Goal: Task Accomplishment & Management: Use online tool/utility

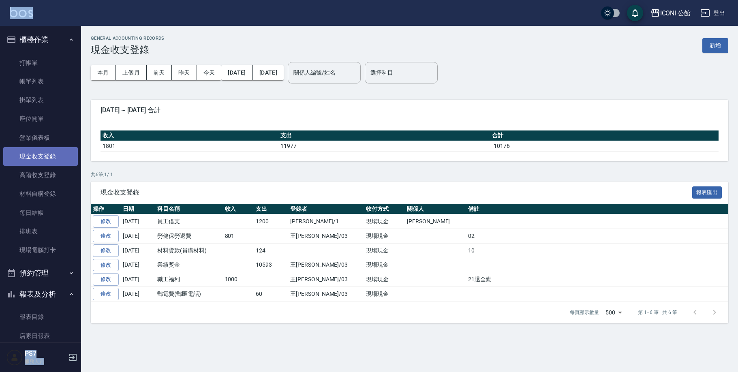
click at [53, 155] on link "現金收支登錄" at bounding box center [40, 156] width 75 height 19
click at [723, 47] on button "新增" at bounding box center [716, 45] width 26 height 15
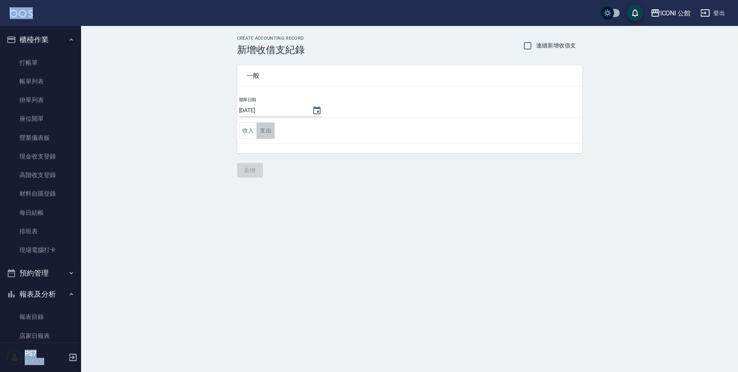
click at [268, 134] on button "支出" at bounding box center [266, 130] width 18 height 17
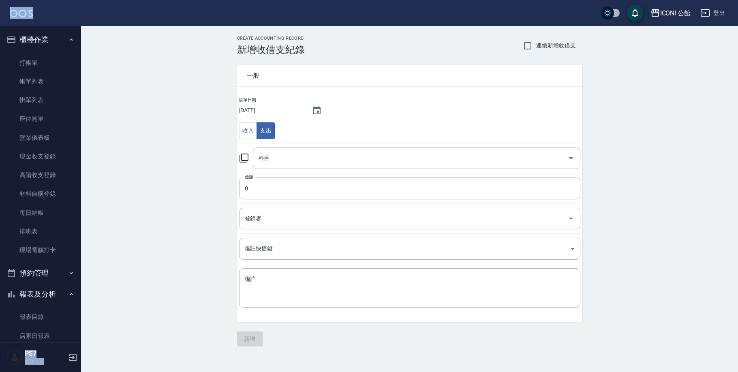
click at [244, 159] on icon at bounding box center [244, 158] width 10 height 10
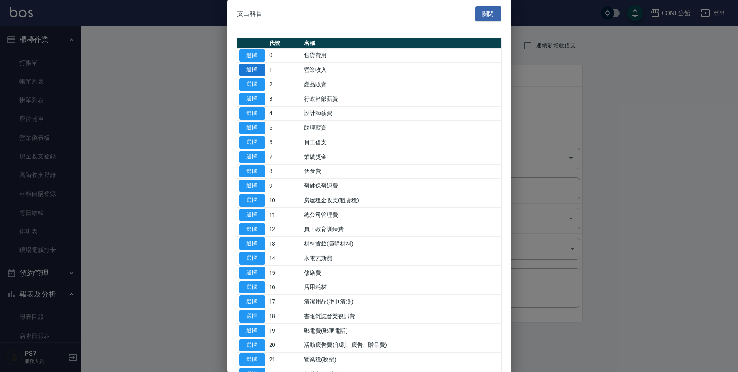
click at [257, 71] on button "選擇" at bounding box center [252, 70] width 26 height 13
type input "1 營業收入"
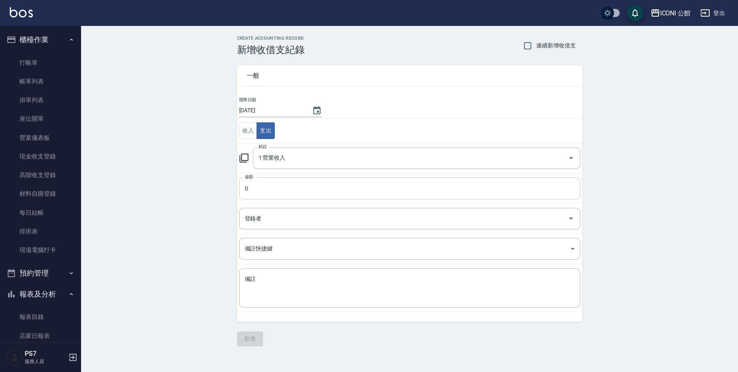
click at [262, 186] on input "0" at bounding box center [409, 189] width 341 height 22
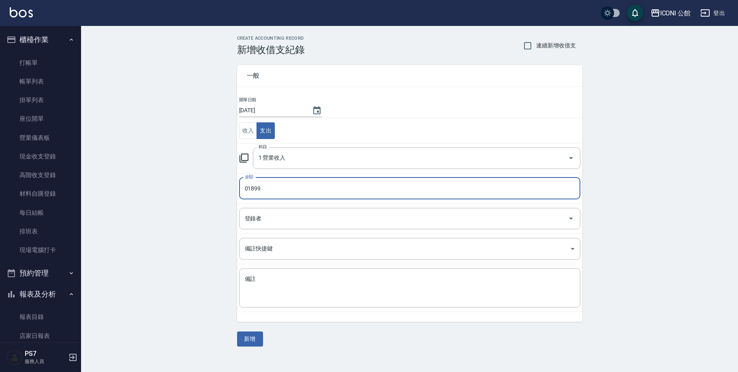
type input "01899"
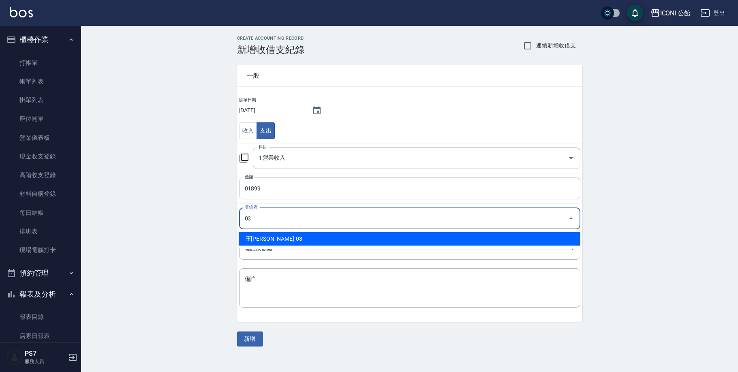
type input "王[PERSON_NAME]-03"
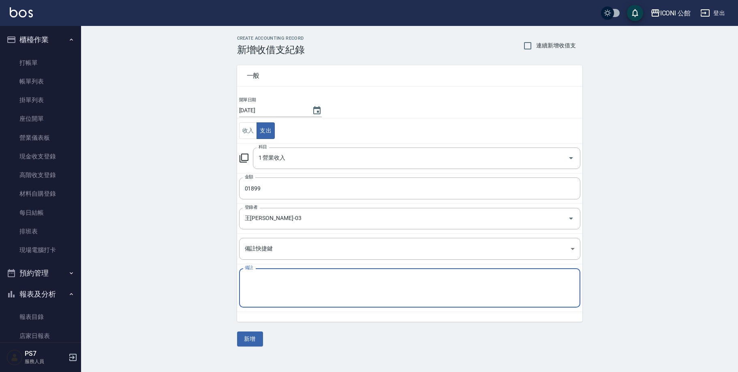
click at [268, 292] on textarea "備註" at bounding box center [410, 288] width 330 height 26
type textarea "4"
click at [248, 340] on button "新增" at bounding box center [250, 339] width 26 height 15
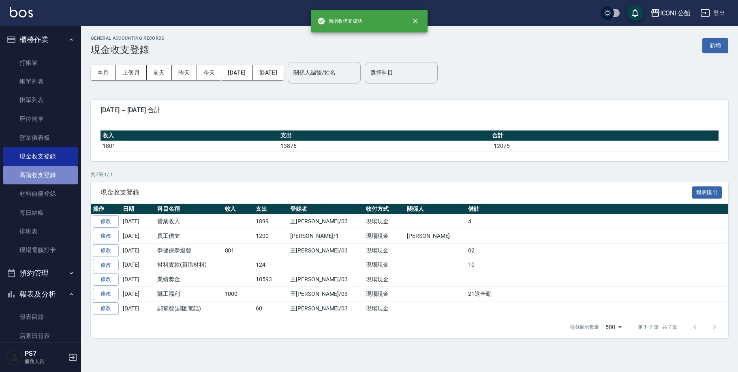
click at [45, 174] on link "高階收支登錄" at bounding box center [40, 175] width 75 height 19
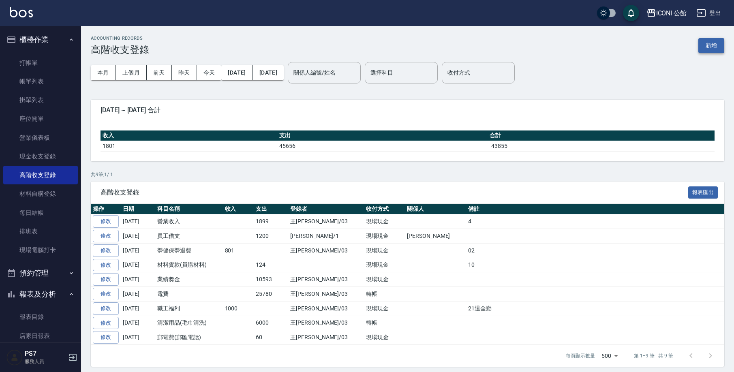
click at [709, 45] on button "新增" at bounding box center [712, 45] width 26 height 15
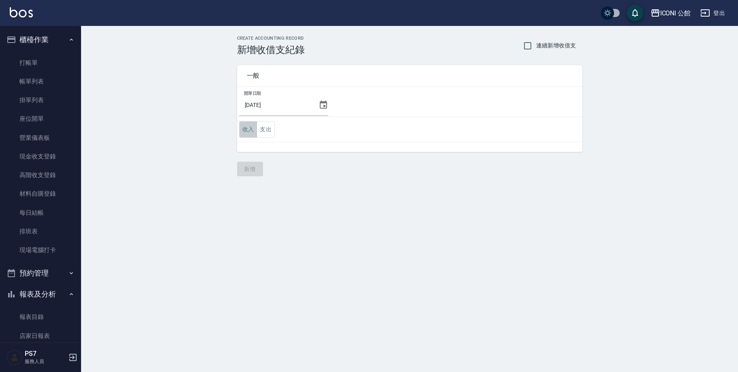
click at [248, 134] on button "收入" at bounding box center [248, 129] width 18 height 17
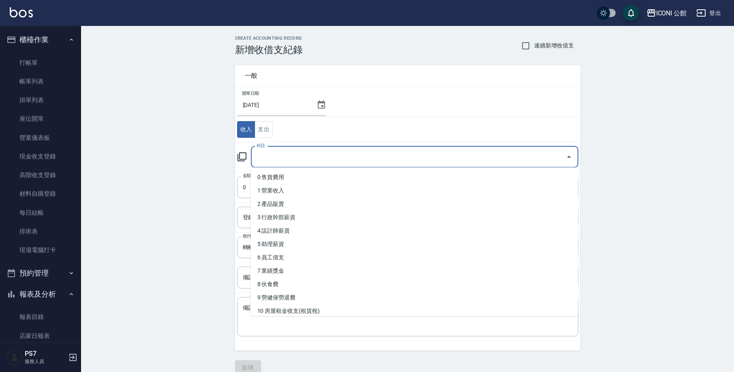
click at [264, 159] on input "科目" at bounding box center [409, 157] width 308 height 14
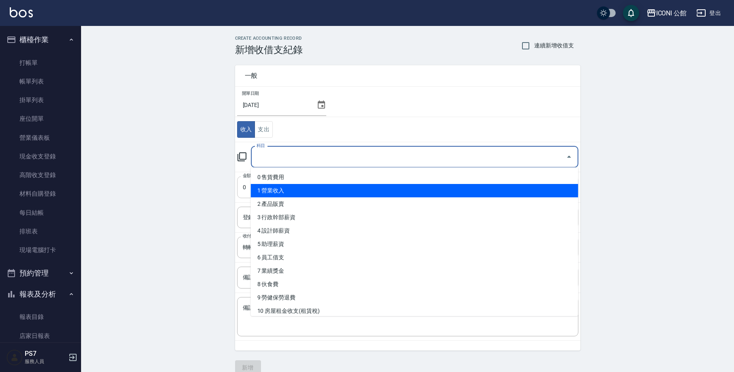
click at [265, 193] on li "1 營業收入" at bounding box center [415, 190] width 328 height 13
type input "1 營業收入"
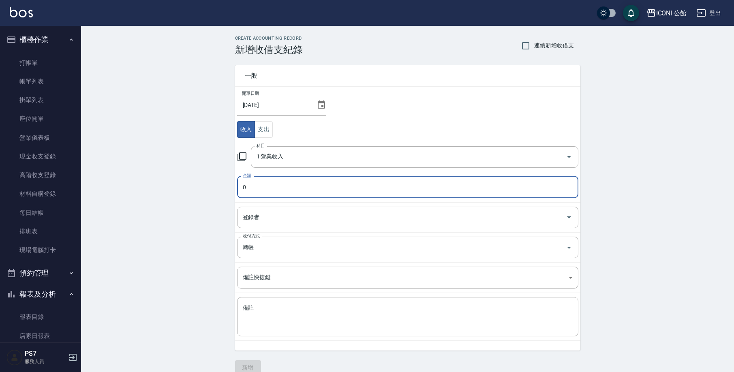
click at [261, 191] on input "0" at bounding box center [407, 187] width 341 height 22
type input "01899"
click at [281, 218] on input "登錄者" at bounding box center [402, 217] width 322 height 14
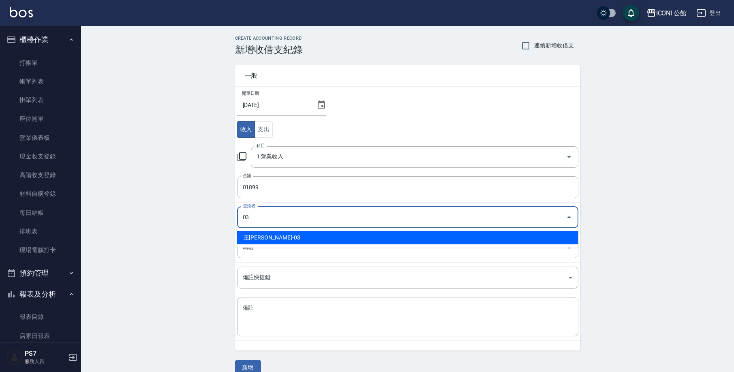
type input "王[PERSON_NAME]-03"
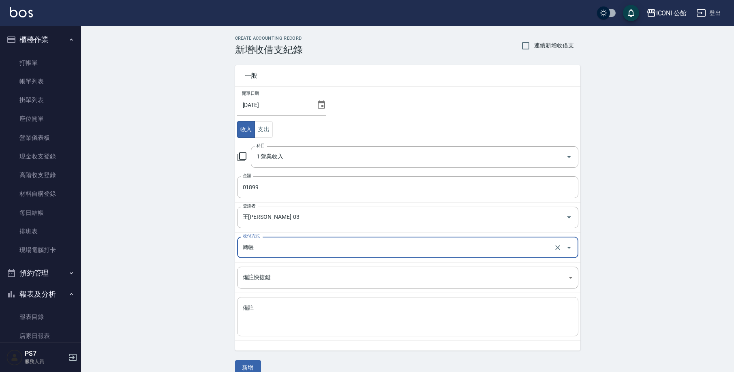
click at [245, 315] on textarea "備註" at bounding box center [408, 317] width 330 height 26
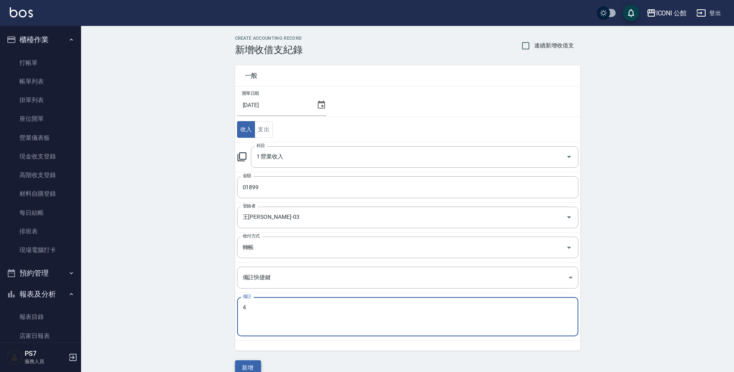
type textarea "4"
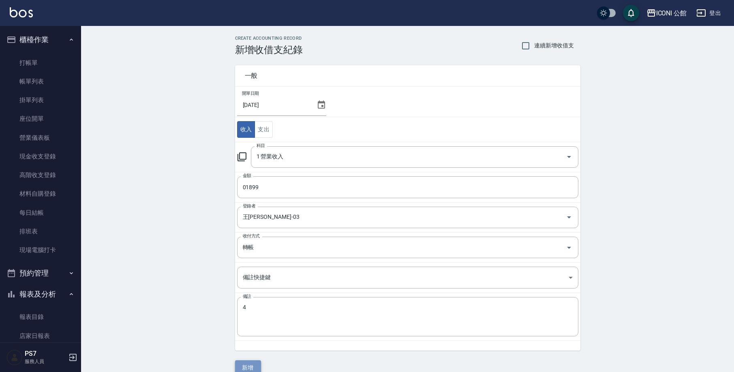
click at [250, 368] on button "新增" at bounding box center [248, 367] width 26 height 15
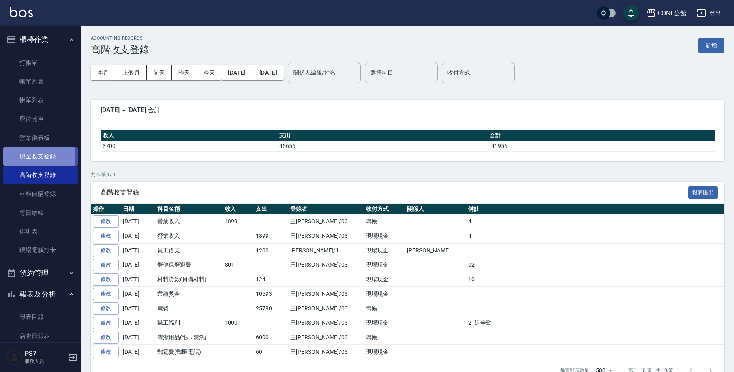
click at [37, 156] on link "現金收支登錄" at bounding box center [40, 156] width 75 height 19
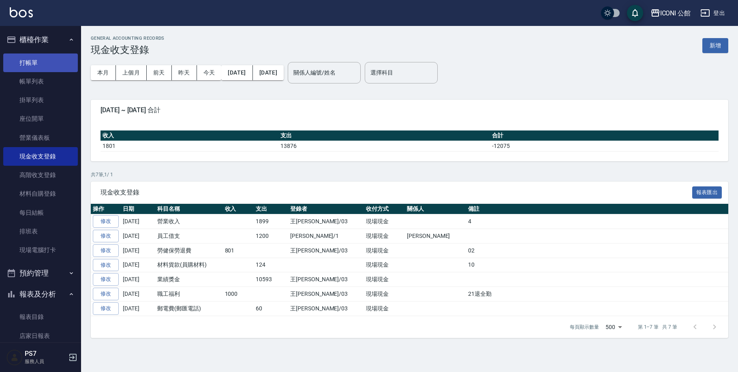
click at [23, 65] on link "打帳單" at bounding box center [40, 63] width 75 height 19
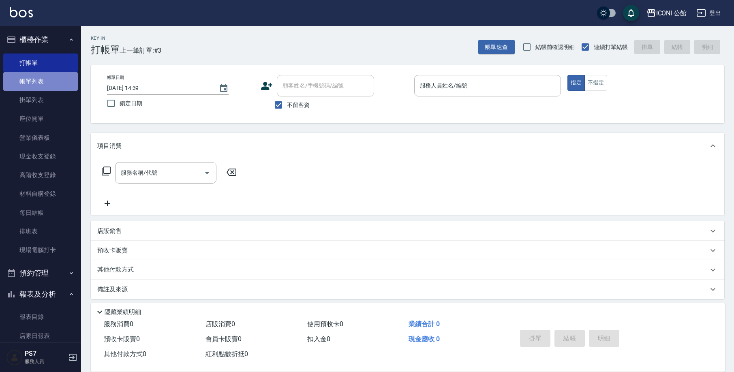
click at [58, 81] on link "帳單列表" at bounding box center [40, 81] width 75 height 19
